Goal: Check status

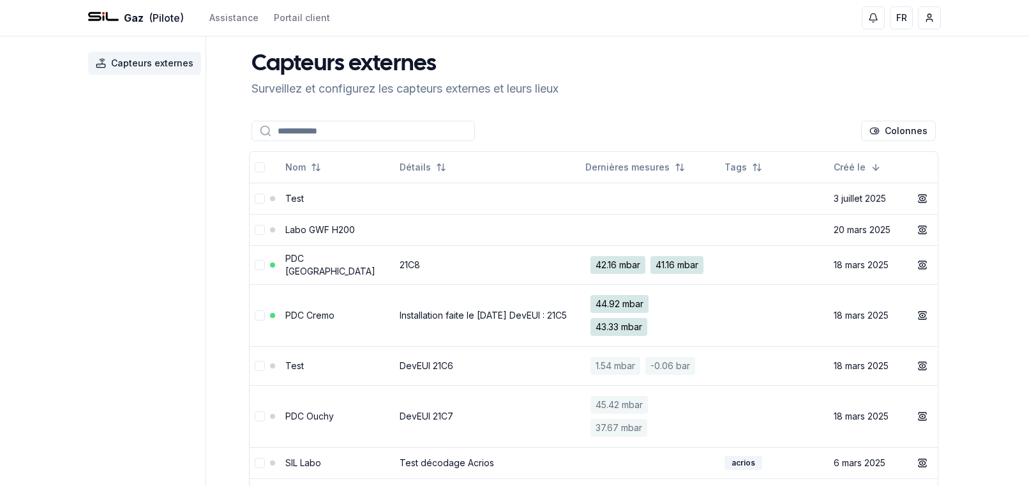
scroll to position [126, 0]
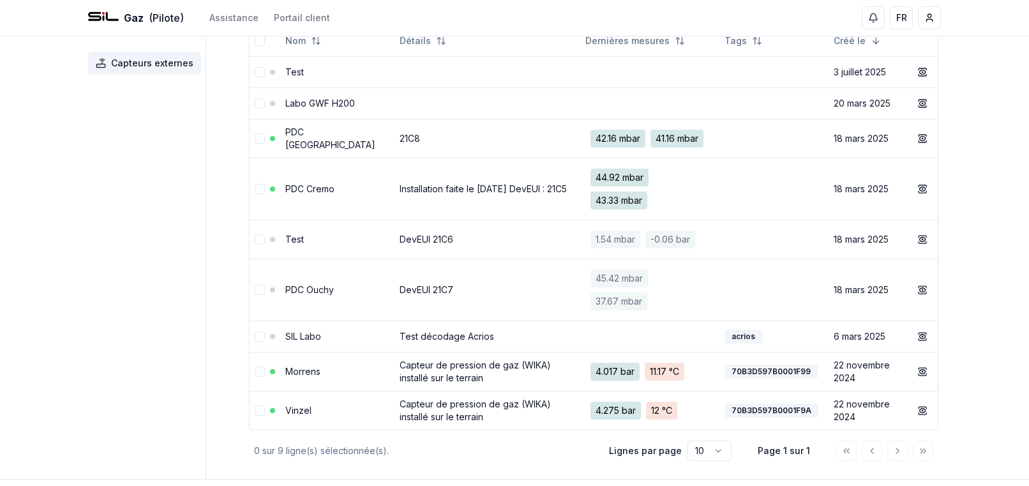
click at [308, 137] on link "PDC [GEOGRAPHIC_DATA]" at bounding box center [330, 138] width 90 height 24
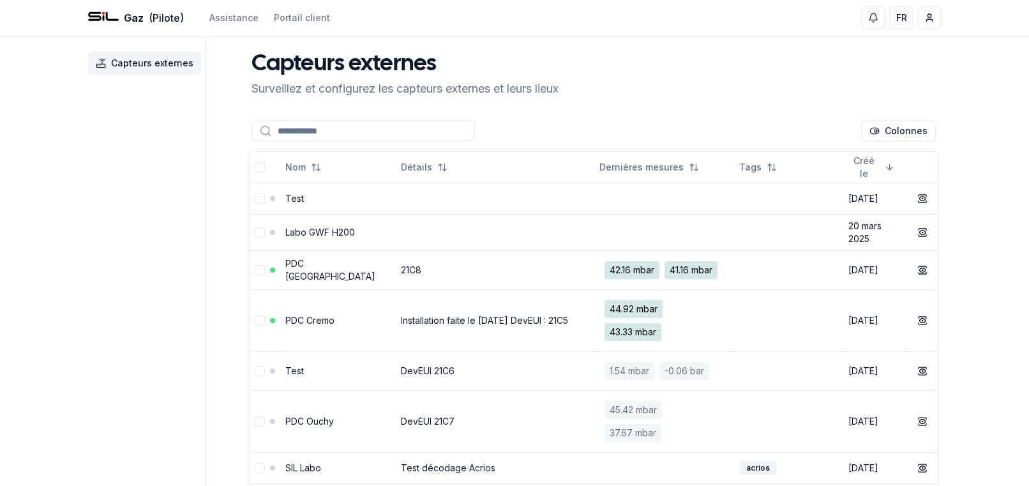
click at [320, 260] on link "PDC [GEOGRAPHIC_DATA]" at bounding box center [330, 270] width 90 height 24
